Goal: Transaction & Acquisition: Obtain resource

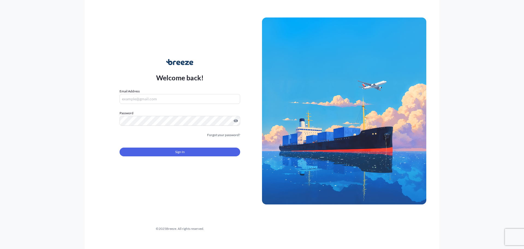
type input "[EMAIL_ADDRESS][DOMAIN_NAME]"
click at [143, 152] on button "Sign In" at bounding box center [180, 151] width 121 height 9
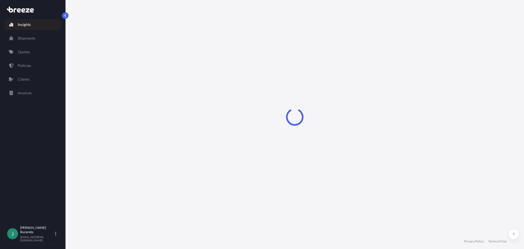
select select "2025"
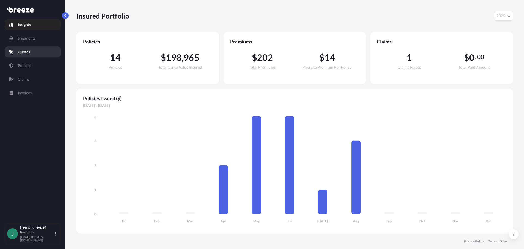
click at [29, 53] on p "Quotes" at bounding box center [24, 51] width 12 height 5
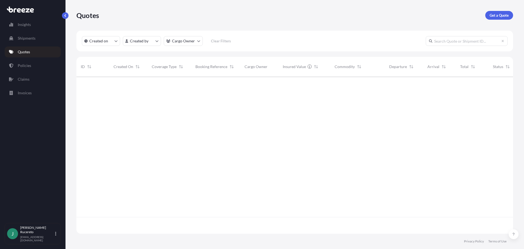
scroll to position [172, 433]
click at [491, 16] on p "Get a Quote" at bounding box center [499, 15] width 19 height 5
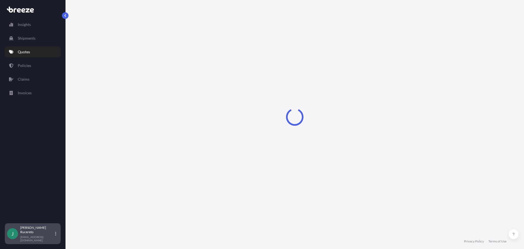
select select "Sea"
select select "1"
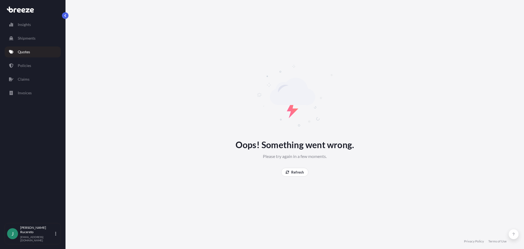
click at [123, 85] on div "Oops! Something went wrong. Please try again in a few moments. Refresh" at bounding box center [294, 116] width 437 height 233
click at [298, 174] on p "Refresh" at bounding box center [297, 171] width 13 height 5
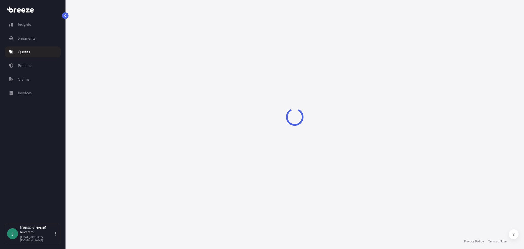
select select "Road"
select select "Sea"
select select "1"
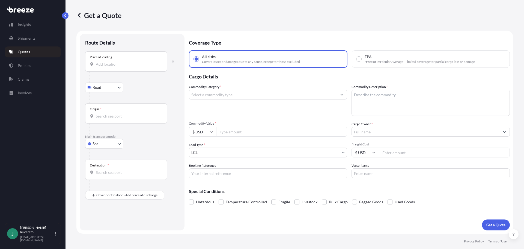
click at [102, 143] on body "Insights Shipments Quotes Policies Claims Invoices J [PERSON_NAME] [EMAIL_ADDRE…" at bounding box center [262, 124] width 524 height 249
click at [100, 175] on span "Road" at bounding box center [100, 177] width 9 height 5
select select "Road"
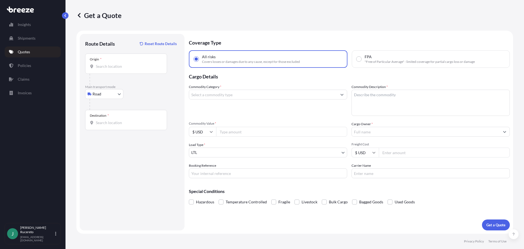
click at [125, 60] on div "Origin *" at bounding box center [126, 63] width 82 height 20
click at [125, 64] on input "Origin *" at bounding box center [128, 66] width 64 height 5
click at [129, 65] on input "Origin *" at bounding box center [128, 66] width 64 height 5
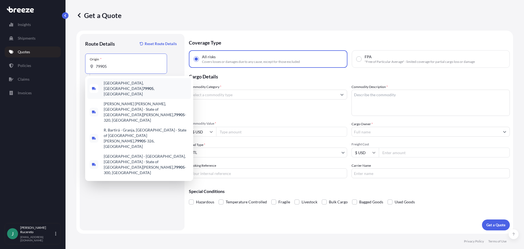
click at [111, 87] on span "[GEOGRAPHIC_DATA] , [GEOGRAPHIC_DATA]" at bounding box center [146, 88] width 85 height 16
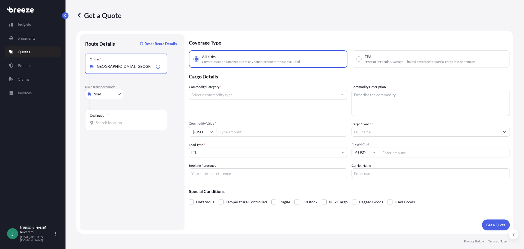
type input "[GEOGRAPHIC_DATA], [GEOGRAPHIC_DATA]"
click at [104, 120] on div "Destination *" at bounding box center [126, 120] width 82 height 20
click at [104, 120] on input "Destination *" at bounding box center [128, 122] width 64 height 5
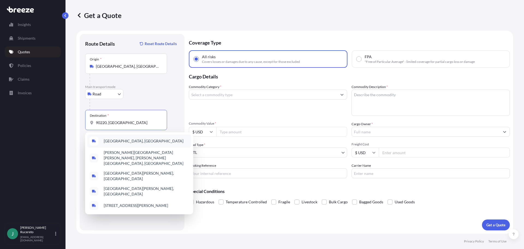
click at [116, 141] on span "[GEOGRAPHIC_DATA], [GEOGRAPHIC_DATA]" at bounding box center [144, 140] width 80 height 5
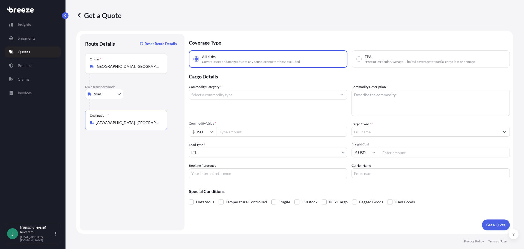
type input "[GEOGRAPHIC_DATA], [GEOGRAPHIC_DATA]"
click at [241, 97] on input "Commodity Category *" at bounding box center [263, 95] width 148 height 10
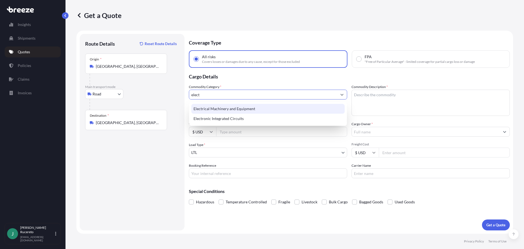
click at [226, 109] on div "Electrical Machinery and Equipment" at bounding box center [267, 109] width 153 height 10
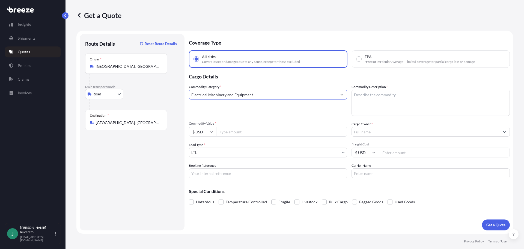
type input "Electrical Machinery and Equipment"
click at [255, 133] on input "Commodity Value *" at bounding box center [281, 132] width 131 height 10
type input "57000"
click at [388, 130] on input "Cargo Owner *" at bounding box center [426, 132] width 148 height 10
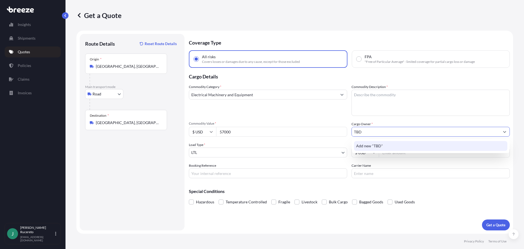
click at [367, 145] on span "Add new "TBD"" at bounding box center [369, 145] width 27 height 5
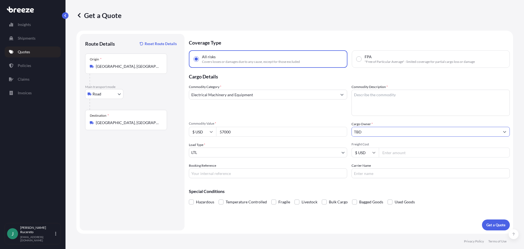
type input "TBD"
drag, startPoint x: 339, startPoint y: 120, endPoint x: 343, endPoint y: 125, distance: 6.1
click at [339, 120] on div "Commodity Category * Electrical Machinery and Equipment Commodity Description *…" at bounding box center [349, 131] width 321 height 94
click at [389, 154] on input "Freight Cost" at bounding box center [444, 152] width 131 height 10
type input "989.00"
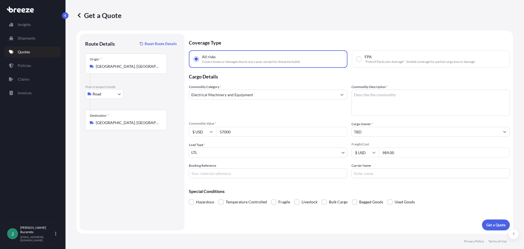
click at [333, 139] on div "Commodity Category * Electrical Machinery and Equipment Commodity Description *…" at bounding box center [349, 131] width 321 height 94
click at [207, 170] on input "Booking Reference" at bounding box center [268, 173] width 158 height 10
click at [362, 99] on textarea "Commodity Description *" at bounding box center [430, 103] width 158 height 26
drag, startPoint x: 396, startPoint y: 152, endPoint x: 380, endPoint y: 155, distance: 17.2
click at [380, 155] on input "989.00" at bounding box center [444, 152] width 131 height 10
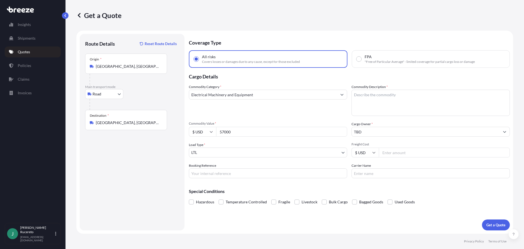
click at [377, 97] on textarea "Commodity Description *" at bounding box center [430, 103] width 158 height 26
click at [375, 100] on textarea "Commodity Description *" at bounding box center [430, 103] width 158 height 26
paste textarea "video turners/ electronic equipment"
type textarea "video turners/ electronic equipment"
click at [371, 232] on form "Route Details Reset Route Details Place of loading Road Road Rail Origin * [GEO…" at bounding box center [294, 132] width 437 height 203
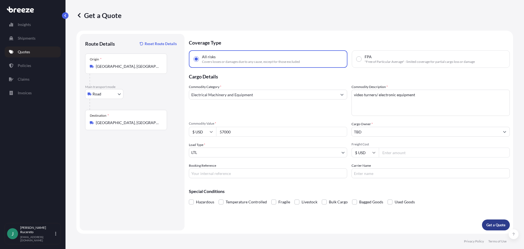
click at [498, 227] on button "Get a Quote" at bounding box center [496, 224] width 28 height 11
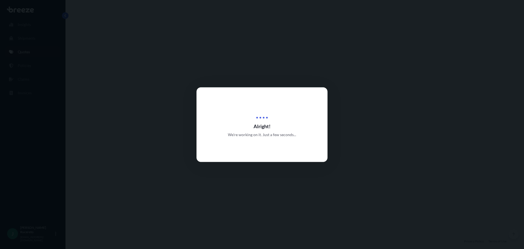
select select "Road"
select select "1"
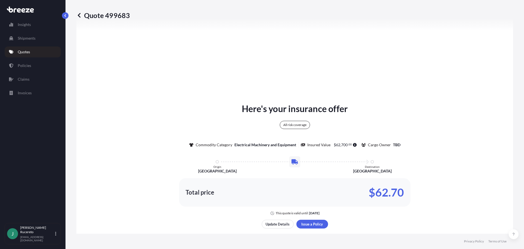
scroll to position [307, 0]
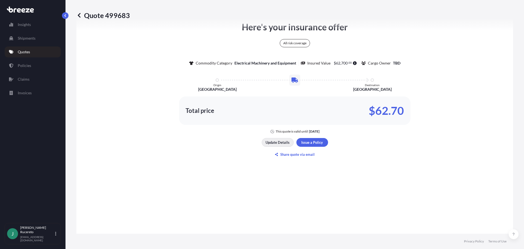
click at [282, 141] on p "Update Details" at bounding box center [278, 141] width 24 height 5
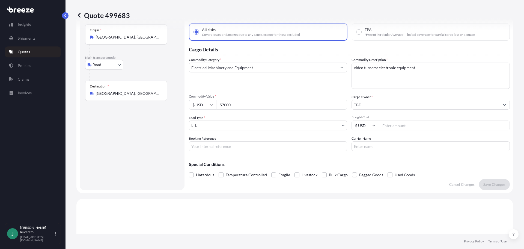
scroll to position [9, 0]
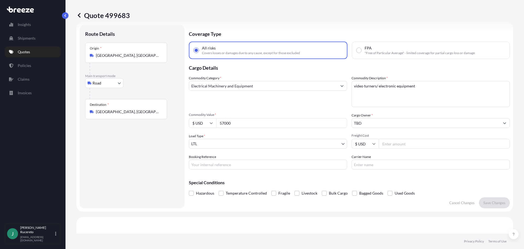
click at [116, 111] on input "[GEOGRAPHIC_DATA], [GEOGRAPHIC_DATA]" at bounding box center [128, 111] width 64 height 5
drag, startPoint x: 123, startPoint y: 114, endPoint x: 96, endPoint y: 116, distance: 27.4
click at [96, 116] on div "Destination * [GEOGRAPHIC_DATA], [GEOGRAPHIC_DATA]" at bounding box center [126, 109] width 82 height 20
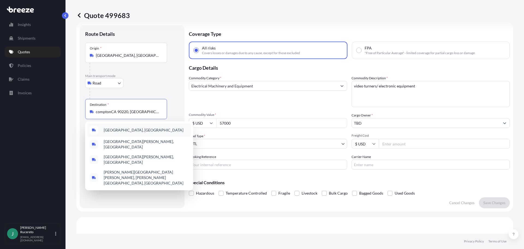
click at [110, 130] on span "[GEOGRAPHIC_DATA], [GEOGRAPHIC_DATA]" at bounding box center [144, 129] width 80 height 5
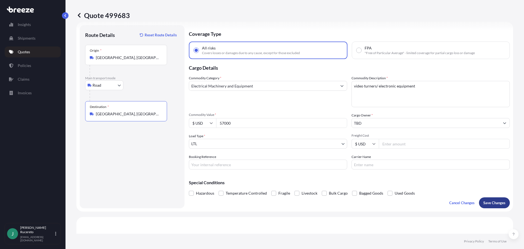
type input "[GEOGRAPHIC_DATA], [GEOGRAPHIC_DATA]"
click at [485, 202] on p "Save Changes" at bounding box center [494, 202] width 22 height 5
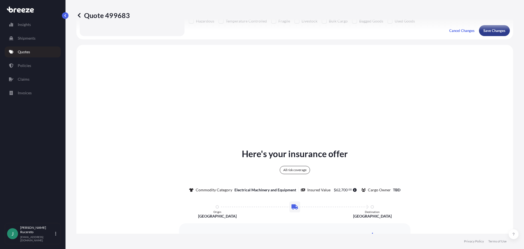
scroll to position [198, 0]
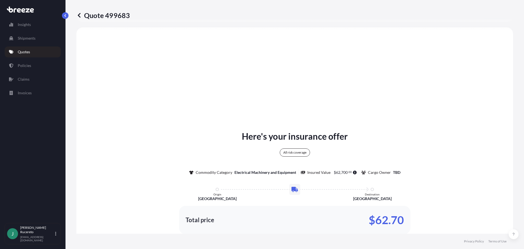
select select "Road"
select select "1"
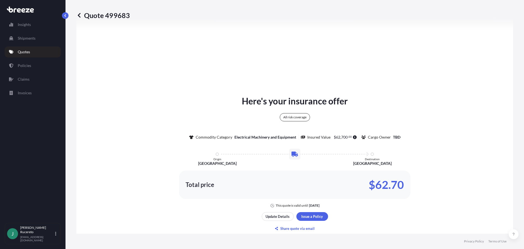
scroll to position [280, 0]
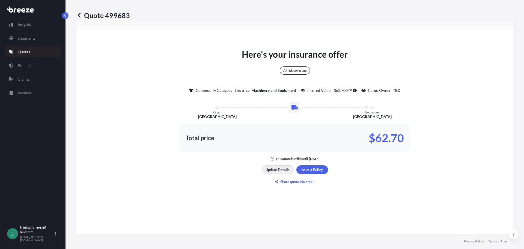
click at [276, 171] on p "Update Details" at bounding box center [278, 169] width 24 height 5
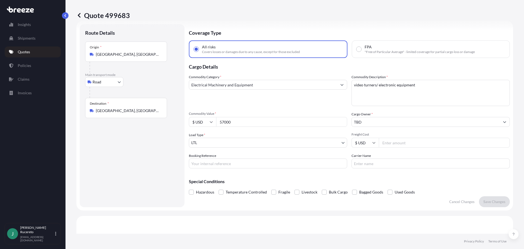
scroll to position [9, 0]
click at [120, 115] on div "Destination * [GEOGRAPHIC_DATA], [GEOGRAPHIC_DATA]" at bounding box center [126, 109] width 82 height 20
click at [120, 114] on input "[GEOGRAPHIC_DATA], [GEOGRAPHIC_DATA]" at bounding box center [128, 111] width 64 height 5
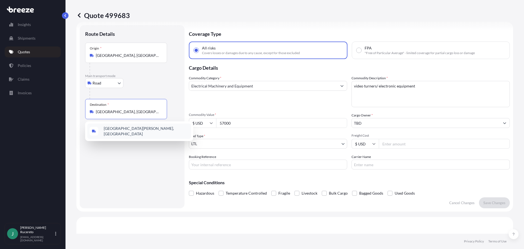
click at [117, 132] on div "[GEOGRAPHIC_DATA][PERSON_NAME], [GEOGRAPHIC_DATA]" at bounding box center [139, 130] width 104 height 15
type input "[GEOGRAPHIC_DATA][PERSON_NAME], [GEOGRAPHIC_DATA]"
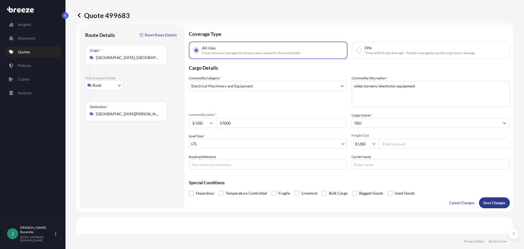
click at [492, 204] on p "Save Changes" at bounding box center [494, 202] width 22 height 5
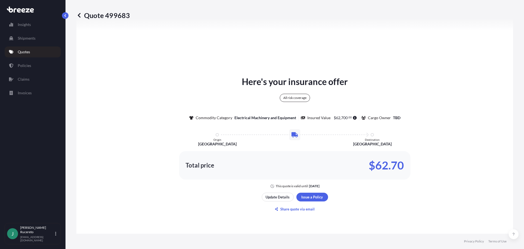
select select "Road"
select select "1"
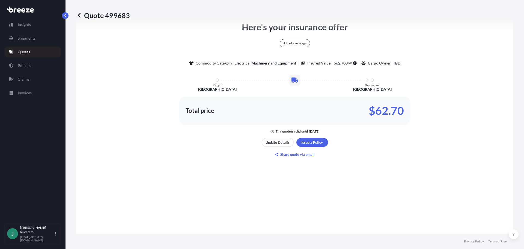
scroll to position [280, 0]
